Goal: Check status: Check status

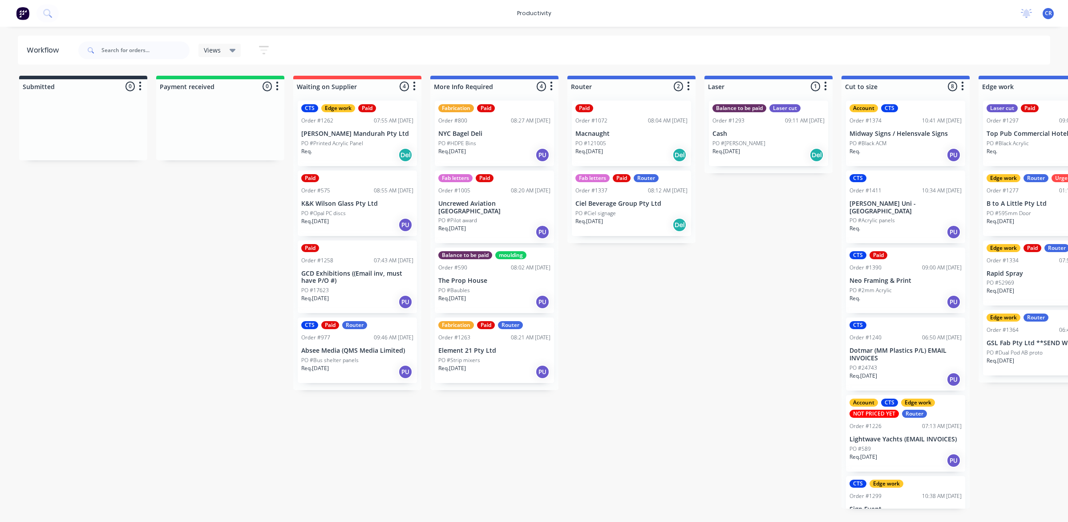
scroll to position [0, 170]
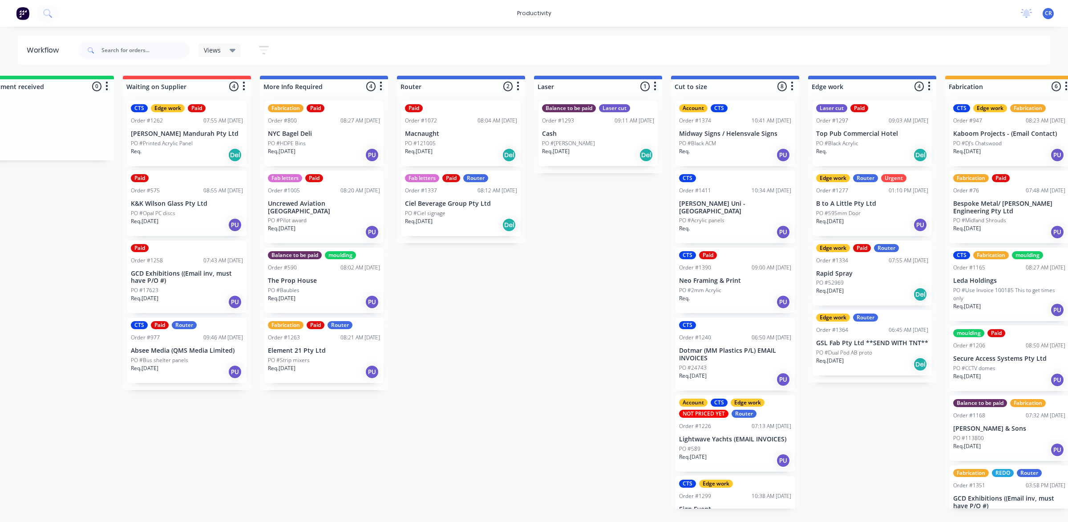
click at [432, 222] on p "Req. 04/09/25" at bounding box center [419, 221] width 28 height 8
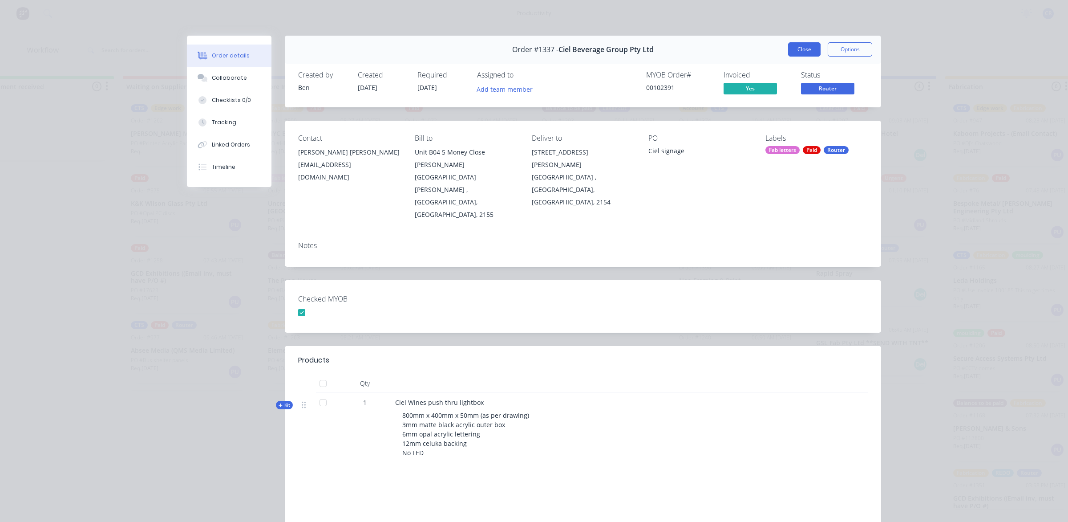
click at [806, 48] on button "Close" at bounding box center [804, 49] width 32 height 14
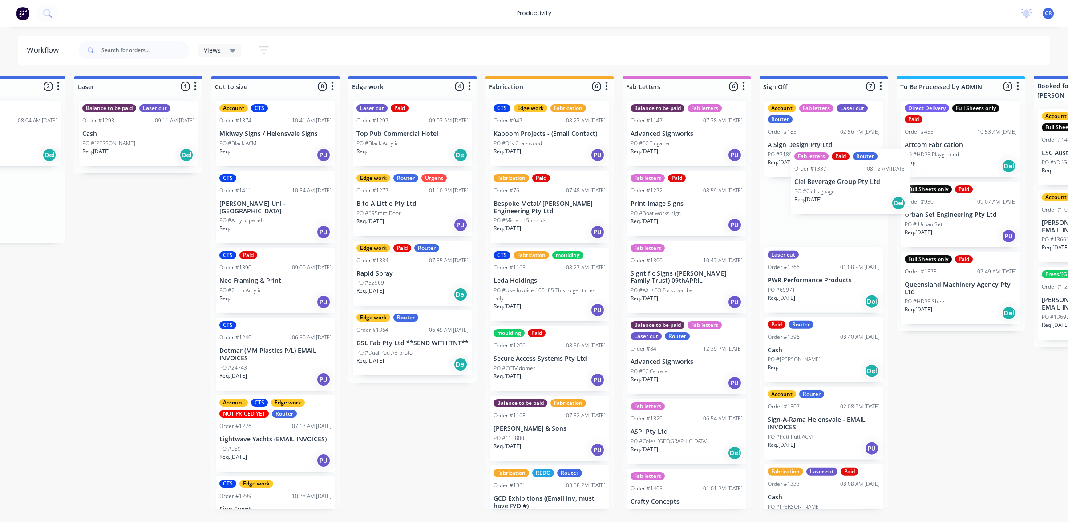
scroll to position [0, 634]
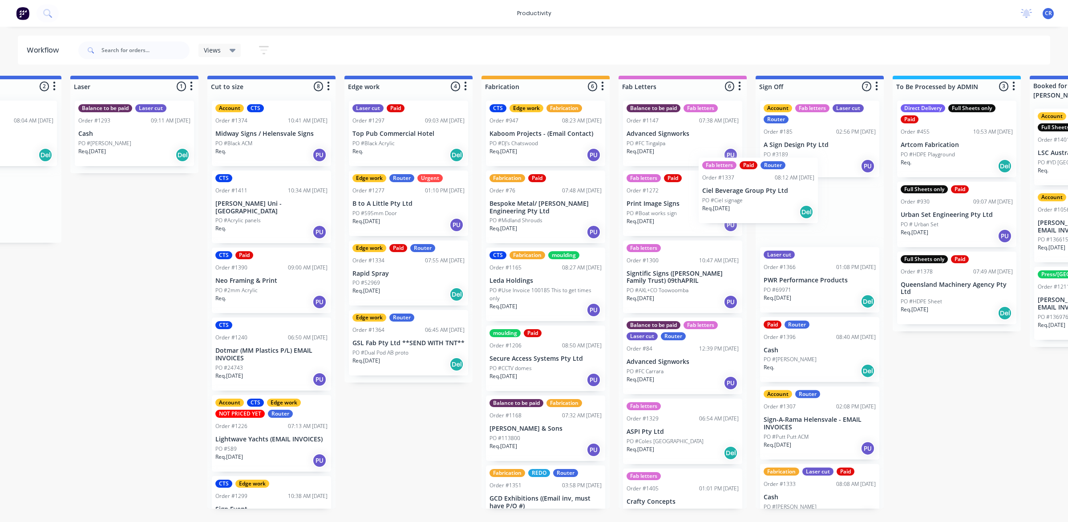
drag, startPoint x: 461, startPoint y: 208, endPoint x: 726, endPoint y: 191, distance: 266.3
click at [726, 191] on div "Submitted 0 Sort By Created date Required date Order number Customer name Most …" at bounding box center [424, 292] width 2130 height 433
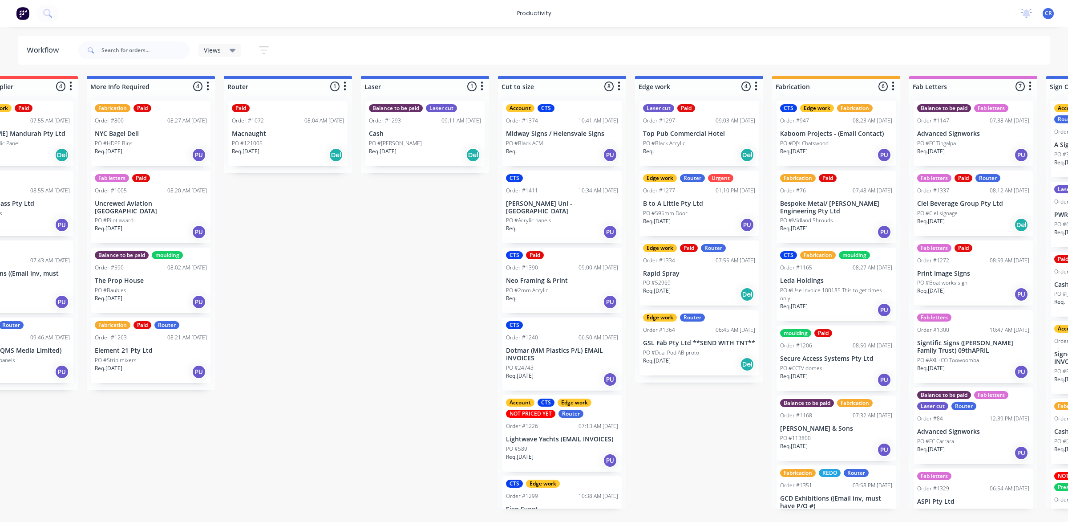
scroll to position [0, 245]
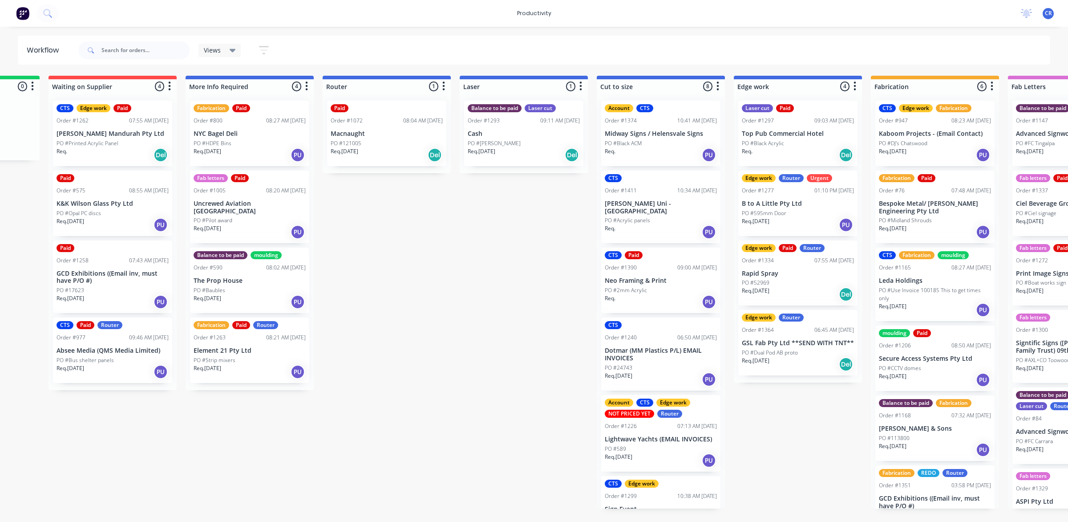
click at [417, 147] on div "Req. 02/09/25 Del" at bounding box center [387, 154] width 112 height 15
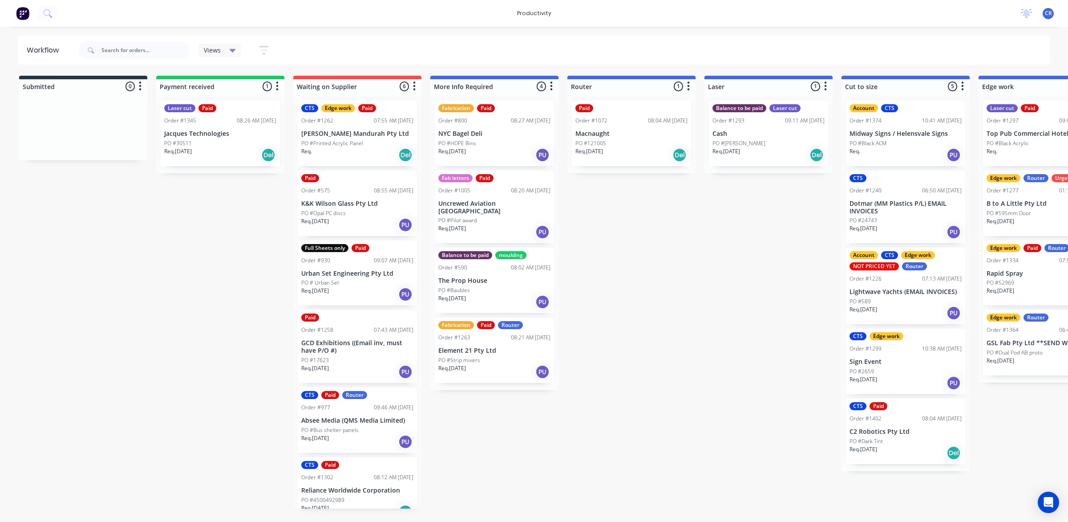
click at [629, 134] on p "Macnaught" at bounding box center [632, 134] width 112 height 8
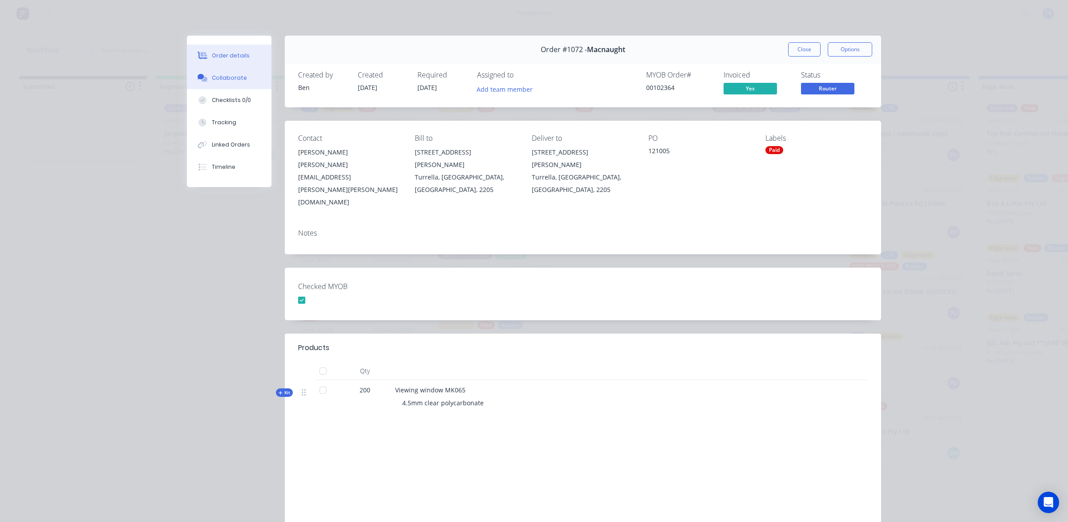
click at [246, 81] on button "Collaborate" at bounding box center [229, 78] width 85 height 22
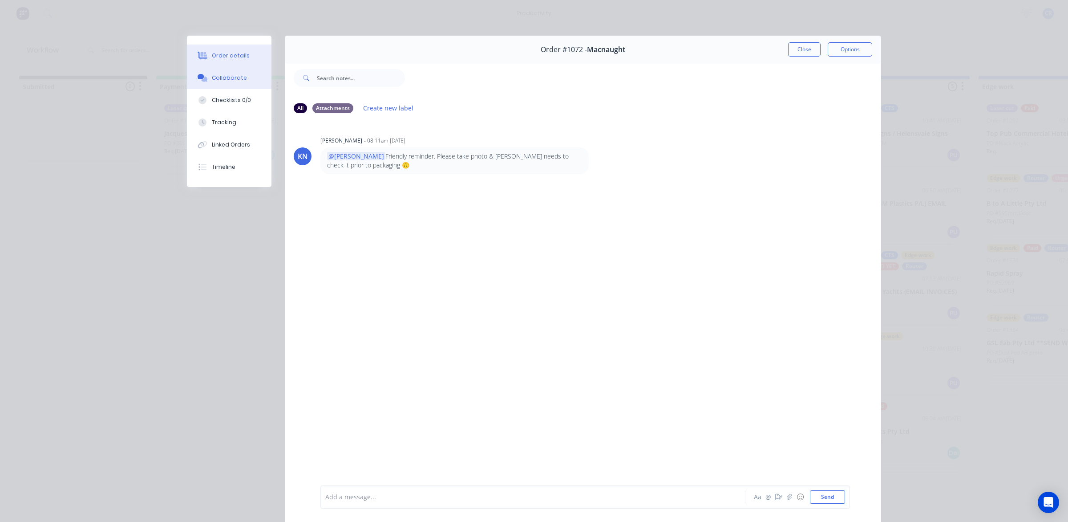
click at [231, 62] on button "Order details" at bounding box center [229, 56] width 85 height 22
